Goal: Task Accomplishment & Management: Manage account settings

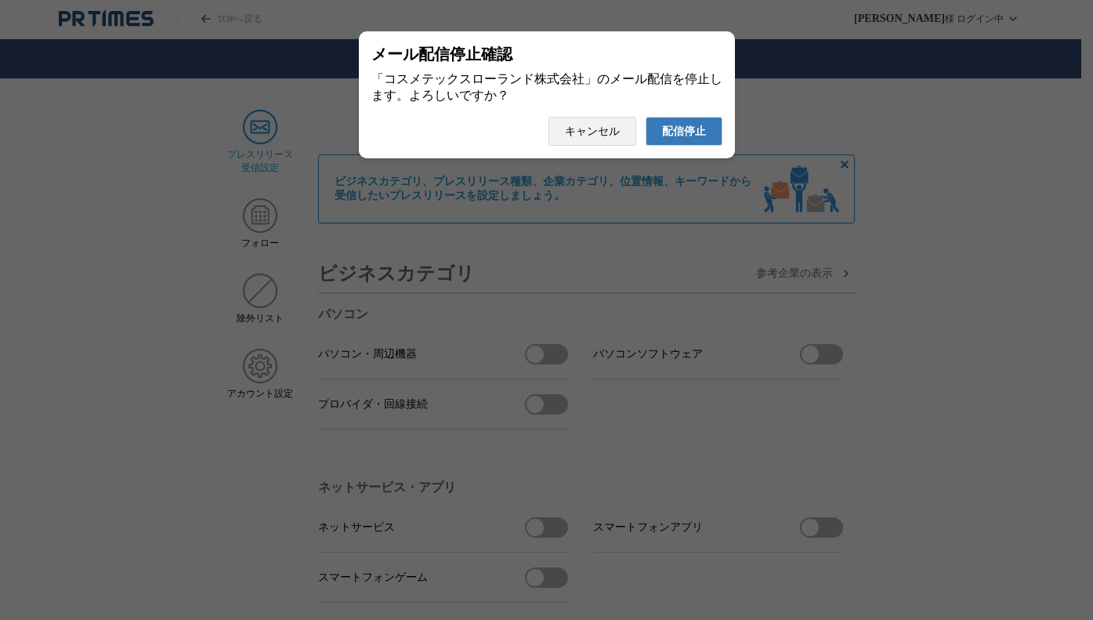
click at [683, 139] on span "配信停止" at bounding box center [684, 132] width 44 height 14
click at [673, 131] on span "配信停止" at bounding box center [684, 132] width 44 height 14
click at [706, 146] on button "配信停止" at bounding box center [684, 131] width 77 height 29
click at [688, 136] on span "配信停止" at bounding box center [684, 132] width 44 height 14
click at [674, 139] on span "配信停止" at bounding box center [684, 132] width 44 height 14
